Goal: Task Accomplishment & Management: Manage account settings

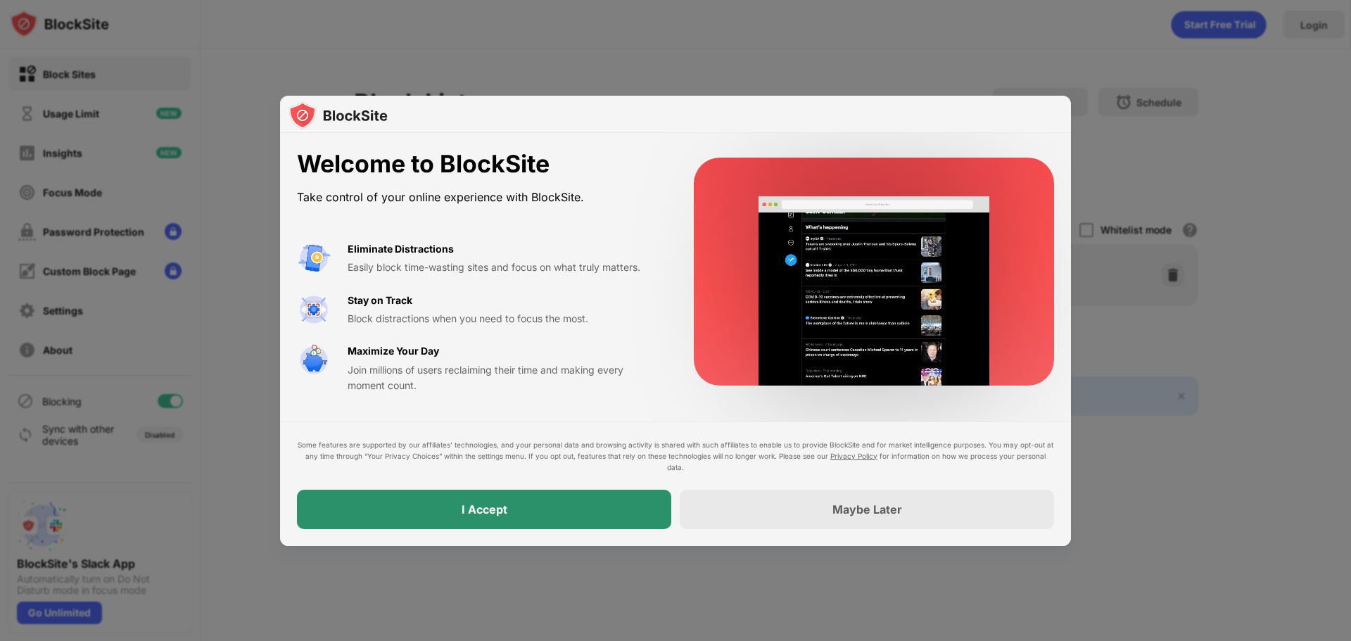
click at [566, 505] on div "I Accept" at bounding box center [484, 509] width 374 height 39
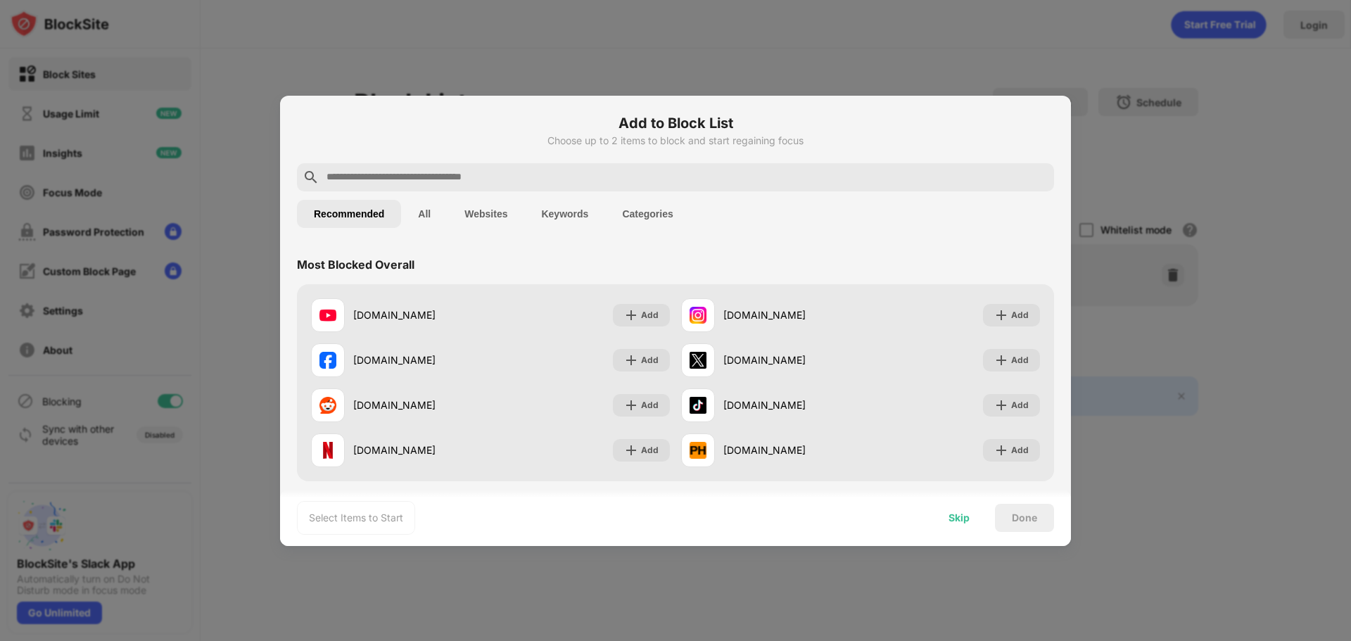
click at [955, 516] on div "Skip" at bounding box center [958, 517] width 21 height 11
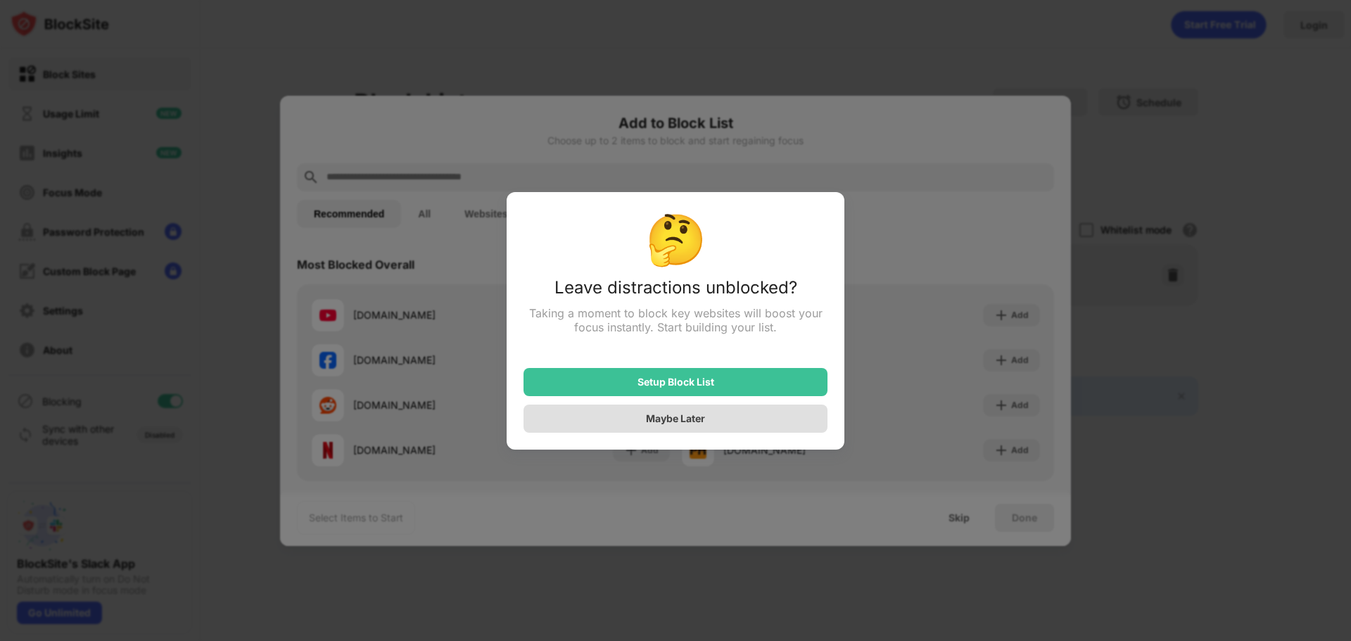
click at [683, 424] on div "Maybe Later" at bounding box center [675, 418] width 59 height 12
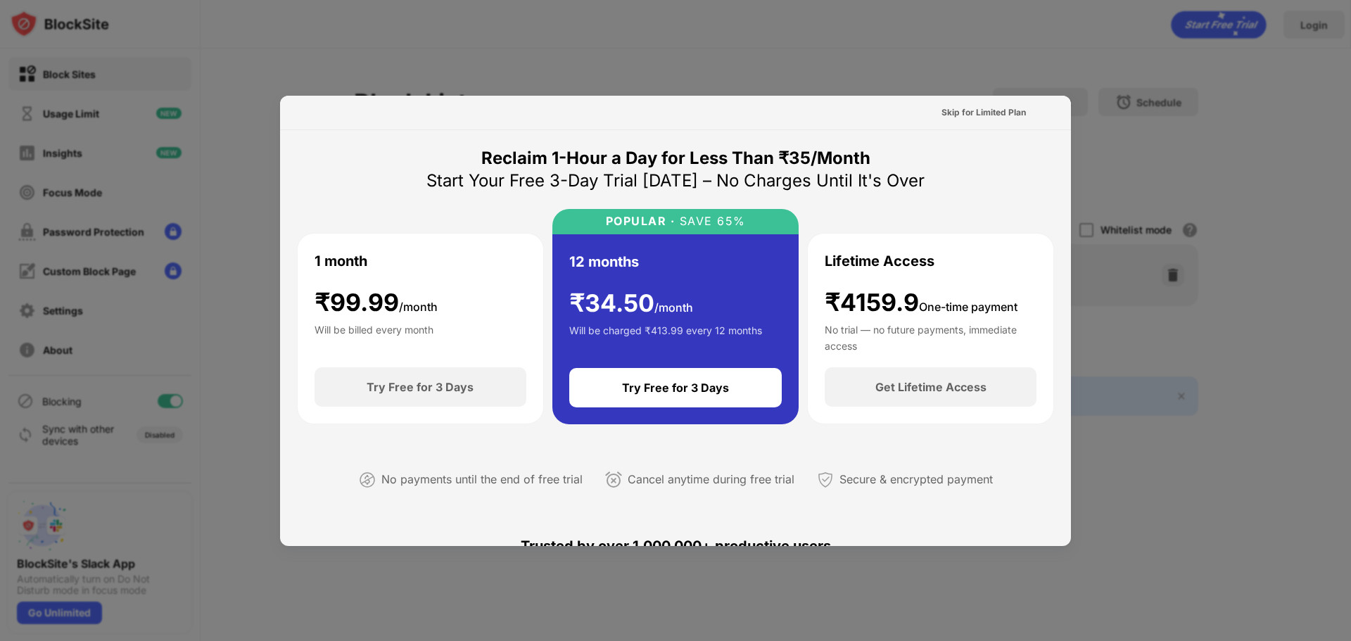
click at [1048, 105] on div "Skip for Limited Plan" at bounding box center [675, 113] width 791 height 34
click at [844, 90] on div at bounding box center [675, 320] width 1351 height 641
drag, startPoint x: 830, startPoint y: 83, endPoint x: 891, endPoint y: 103, distance: 64.5
click at [837, 89] on div at bounding box center [675, 320] width 1351 height 641
click at [975, 104] on div "Skip for Limited Plan" at bounding box center [983, 112] width 107 height 23
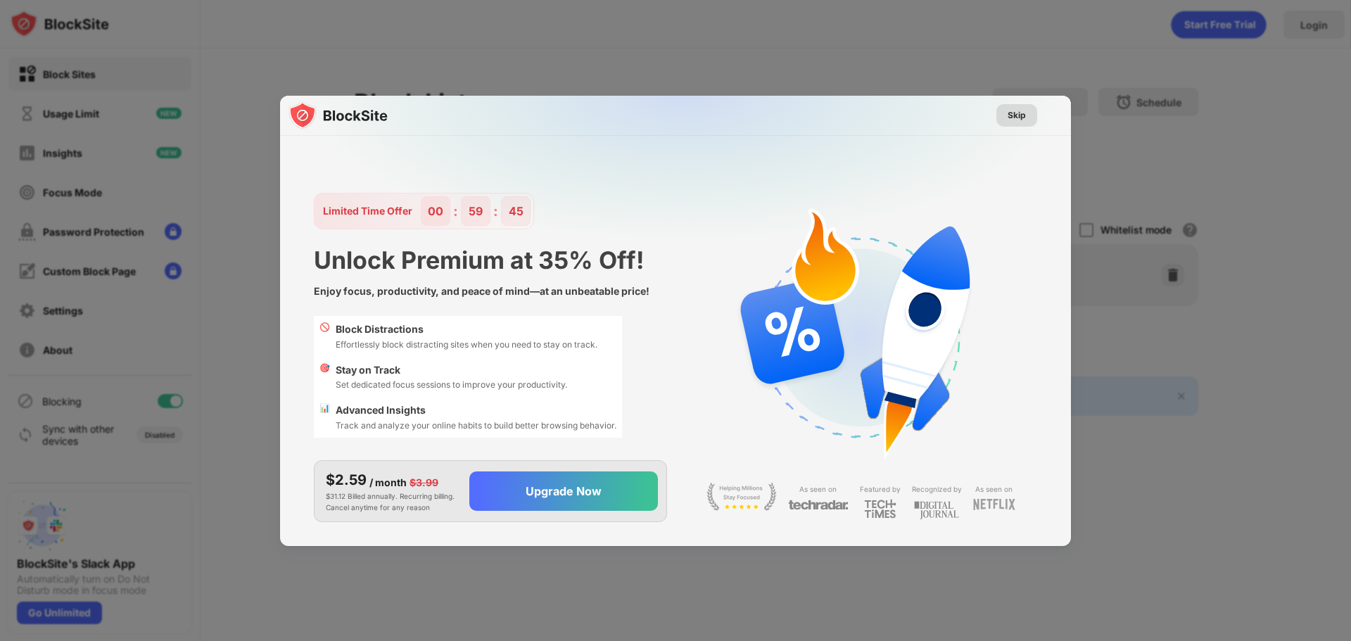
click at [1005, 117] on div "Skip" at bounding box center [1016, 115] width 41 height 23
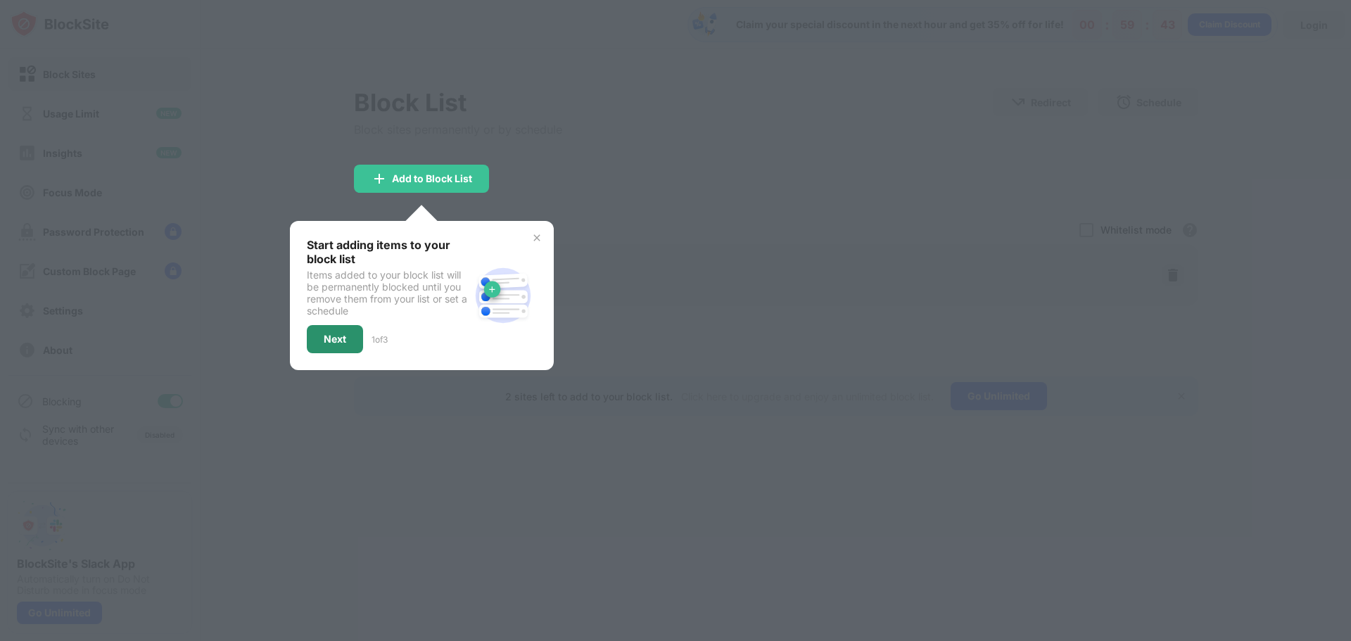
click at [334, 335] on div "Next" at bounding box center [335, 339] width 23 height 11
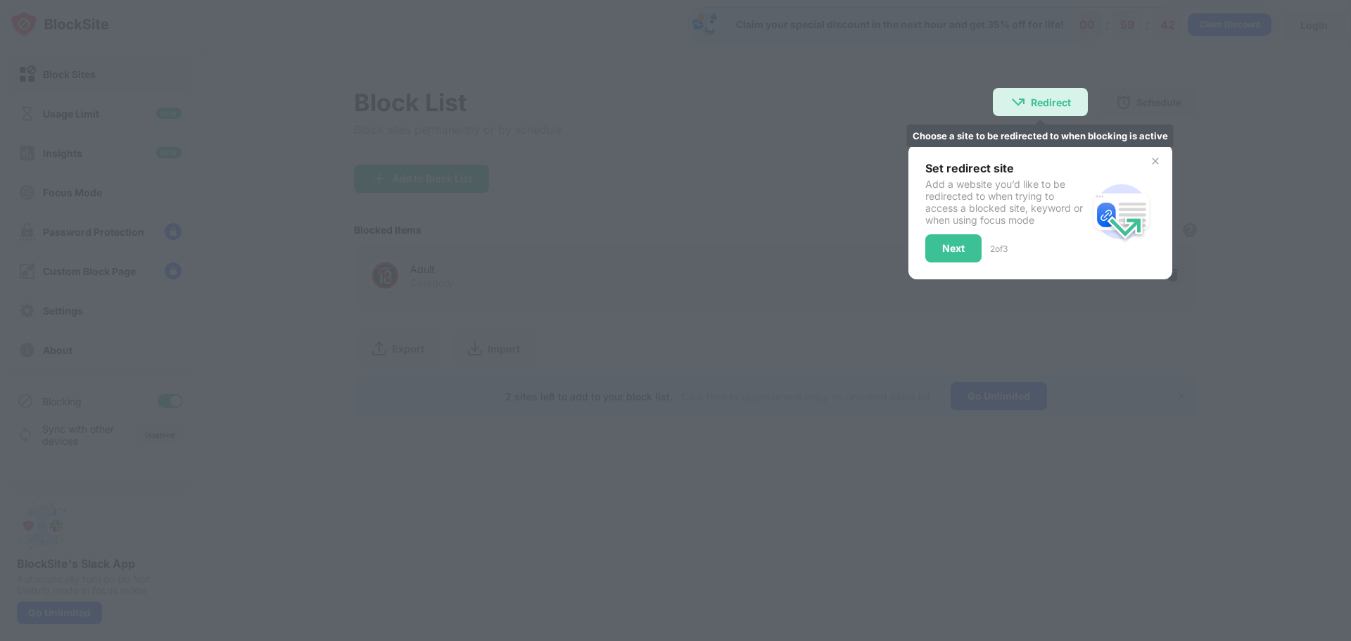
click at [1016, 105] on img at bounding box center [1018, 102] width 17 height 17
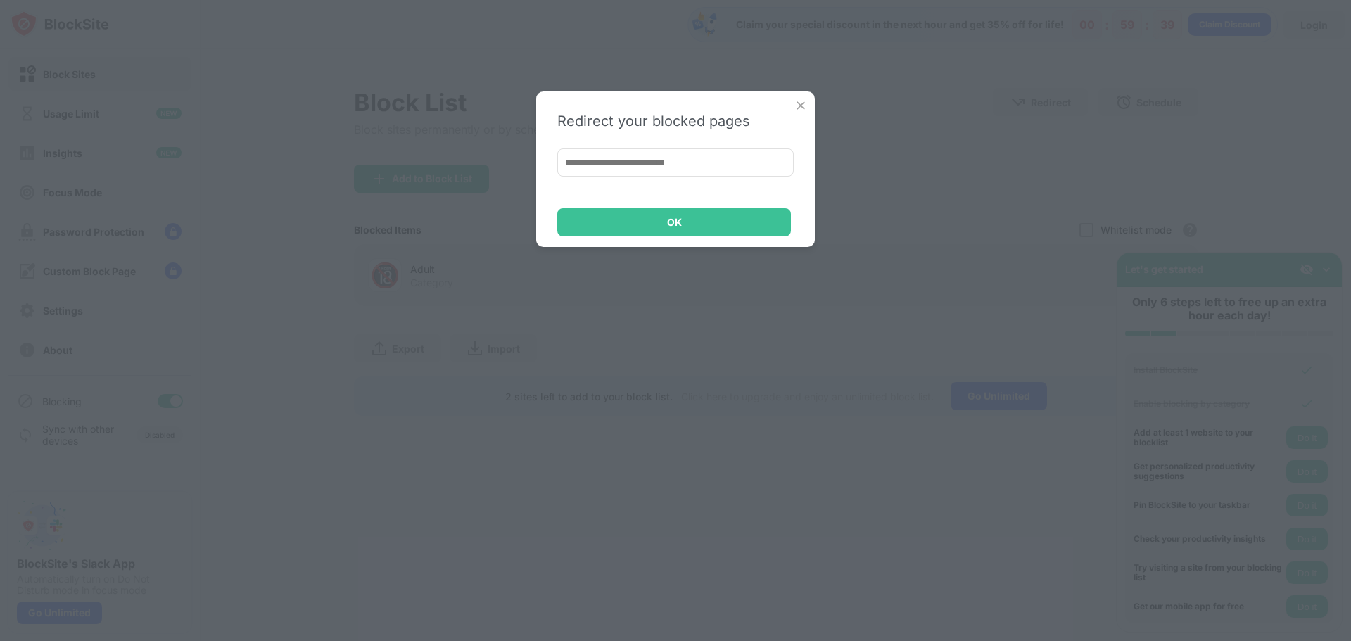
click at [794, 110] on img at bounding box center [801, 106] width 14 height 14
